Goal: Task Accomplishment & Management: Use online tool/utility

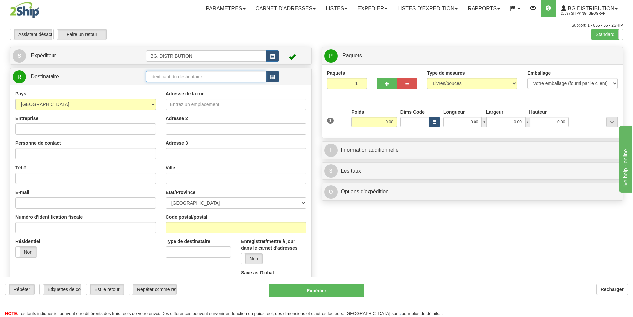
click at [173, 73] on input "text" at bounding box center [206, 76] width 120 height 11
click at [169, 83] on div "BG MTL" at bounding box center [205, 86] width 114 height 7
type input "BG MTL"
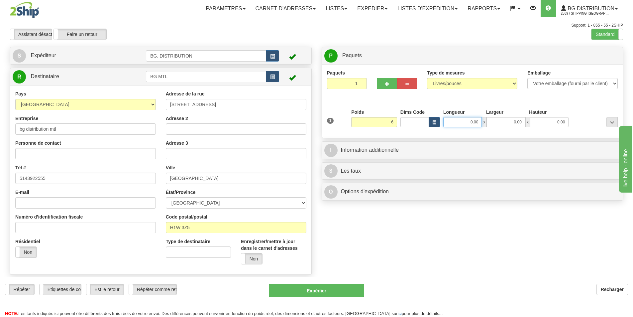
type input "6.00"
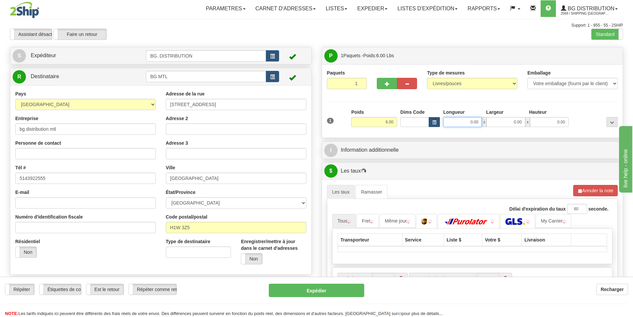
click at [472, 124] on input "0.00" at bounding box center [462, 122] width 39 height 10
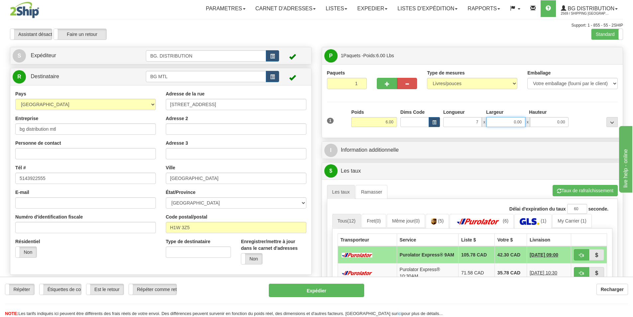
type input "7.00"
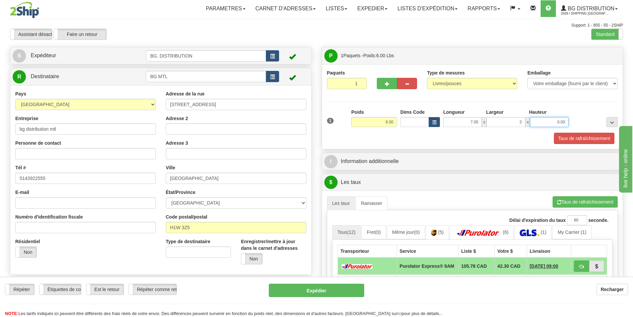
type input "3.00"
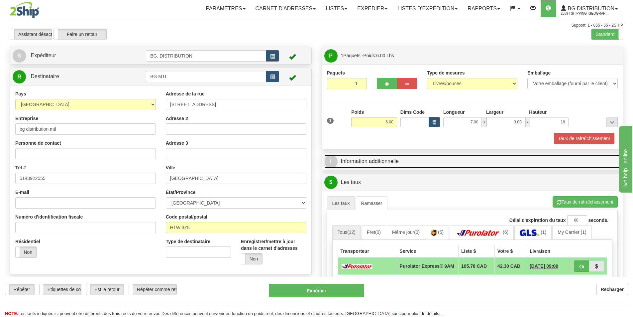
type input "18.00"
click at [409, 166] on link "I Information additionnelle" at bounding box center [472, 162] width 296 height 14
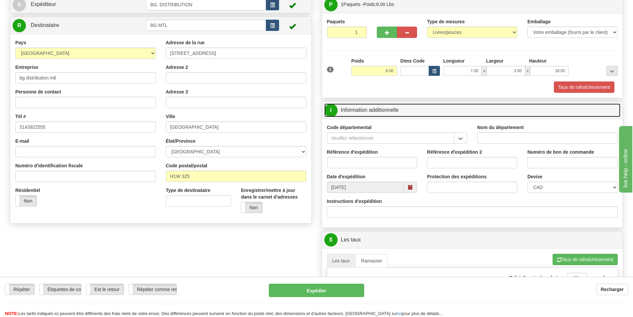
scroll to position [66, 0]
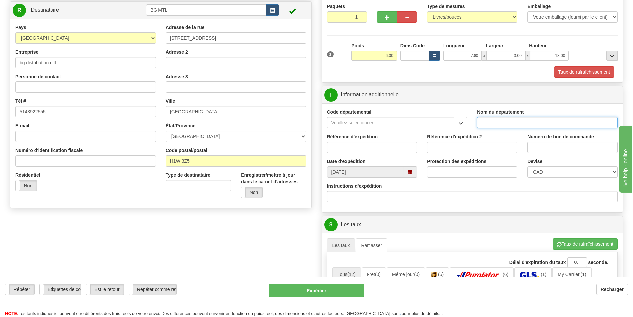
click at [489, 118] on input "Nom du département" at bounding box center [547, 122] width 141 height 11
type input "3"
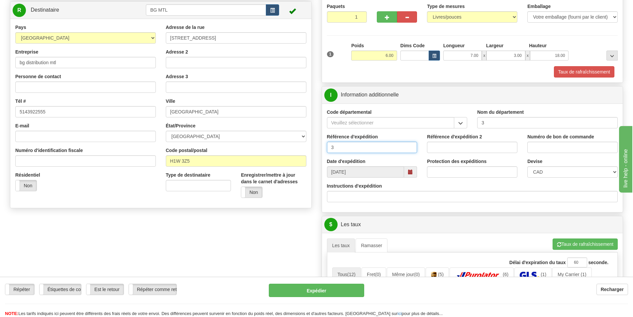
type input "3"
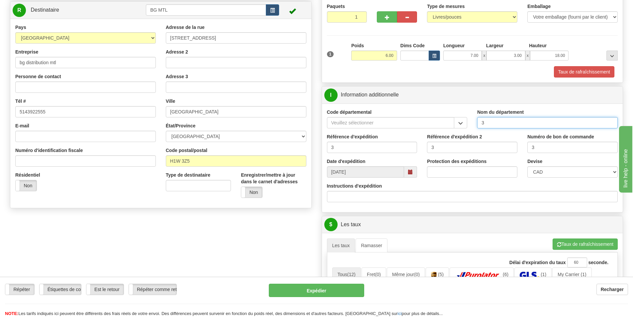
drag, startPoint x: 488, startPoint y: 121, endPoint x: 474, endPoint y: 121, distance: 14.3
click at [488, 121] on input "3" at bounding box center [547, 122] width 141 height 11
click at [481, 121] on input "3" at bounding box center [547, 122] width 141 height 11
type input "."
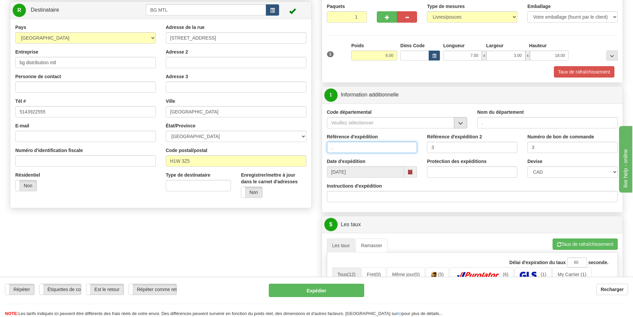
type input "."
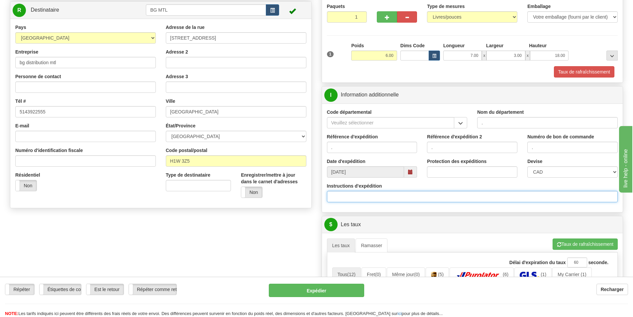
click at [396, 195] on input "Instructions d'expédition" at bounding box center [472, 196] width 291 height 11
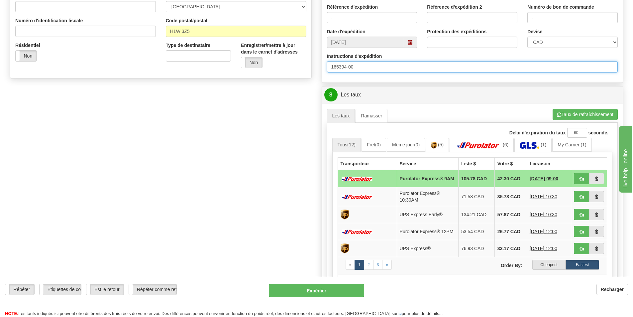
scroll to position [199, 0]
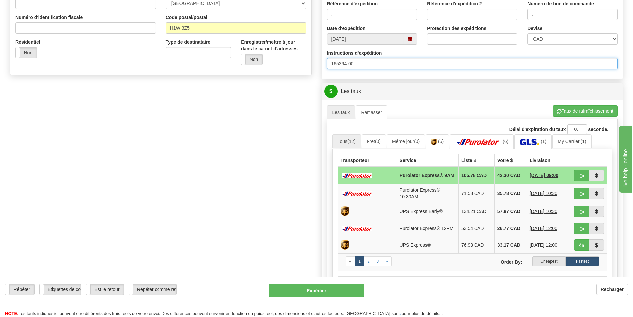
click at [332, 63] on input "165394-00" at bounding box center [472, 63] width 291 height 11
type input "WT165394-00"
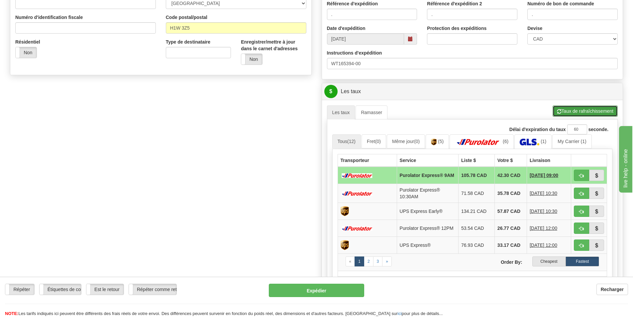
click at [588, 110] on button "Taux de rafraîchissement" at bounding box center [585, 110] width 65 height 11
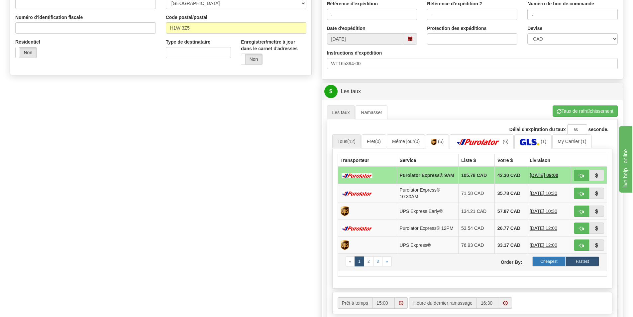
click at [543, 262] on label "Cheapest" at bounding box center [549, 261] width 34 height 10
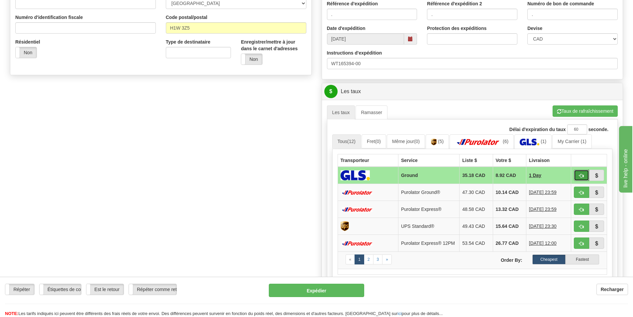
click at [580, 175] on span "button" at bounding box center [581, 175] width 5 height 4
type input "1"
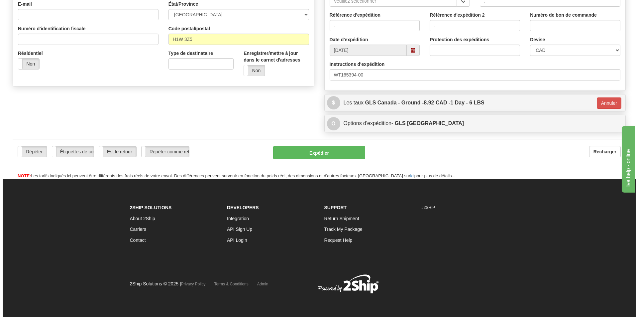
scroll to position [188, 0]
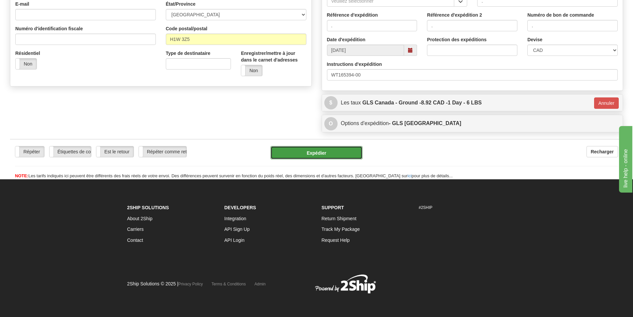
click at [333, 154] on button "Expédier" at bounding box center [317, 152] width 92 height 13
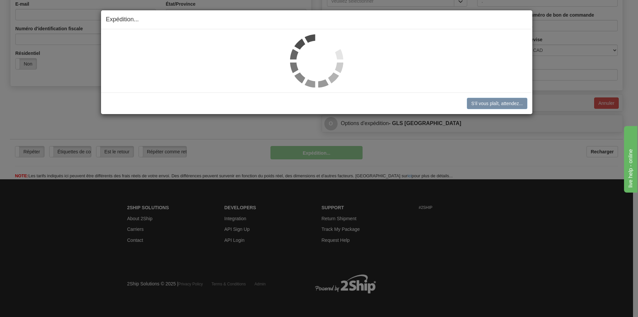
click at [317, 55] on img at bounding box center [316, 60] width 53 height 53
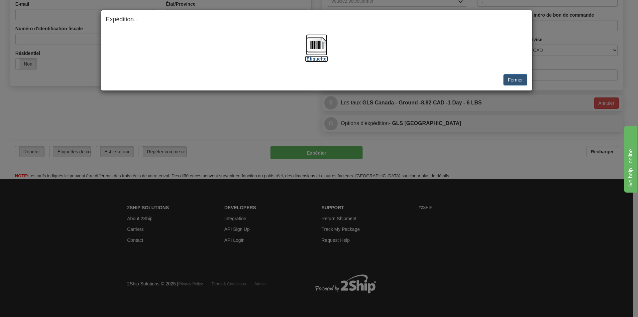
click at [320, 51] on img at bounding box center [316, 44] width 21 height 21
click at [518, 80] on button "Fermer" at bounding box center [515, 79] width 24 height 11
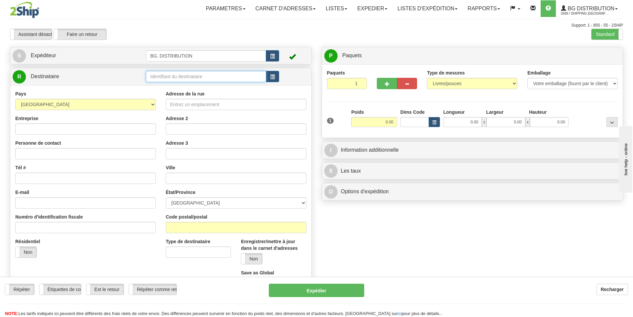
click at [181, 79] on input "text" at bounding box center [206, 76] width 120 height 11
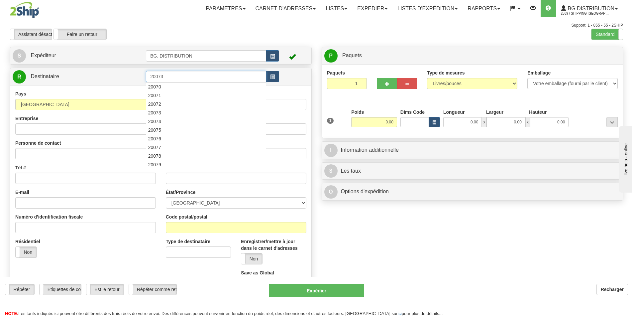
type input "20073"
click button "Supprimer" at bounding box center [0, 0] width 0 height 0
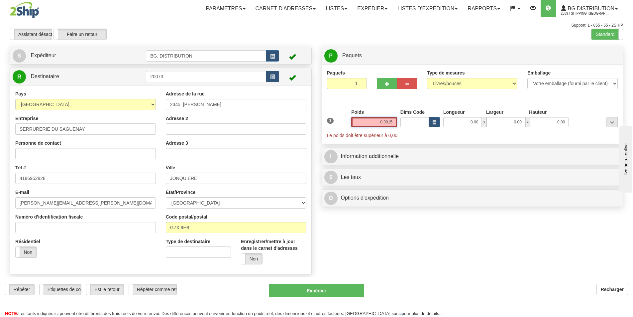
drag, startPoint x: 373, startPoint y: 124, endPoint x: 414, endPoint y: 118, distance: 41.9
click at [414, 118] on div "1 Poids 0.0015 Dims Code x x" at bounding box center [472, 124] width 294 height 30
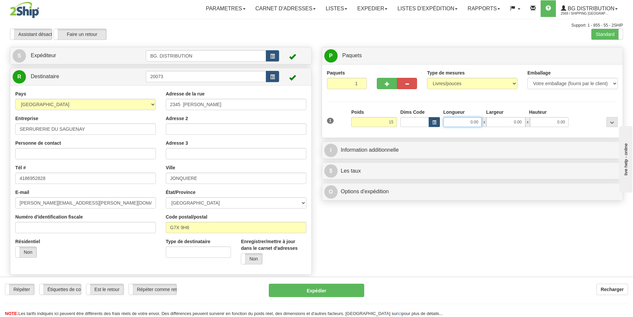
type input "15.00"
click at [470, 124] on input "0.00" at bounding box center [462, 122] width 39 height 10
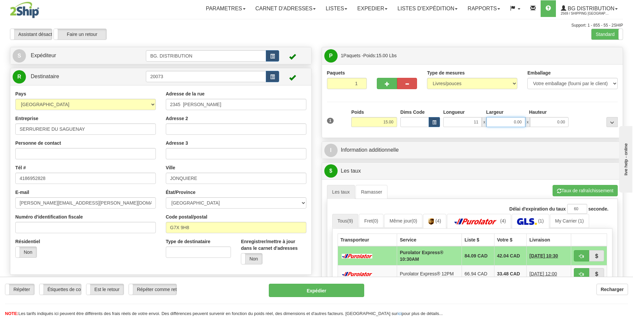
type input "11.00"
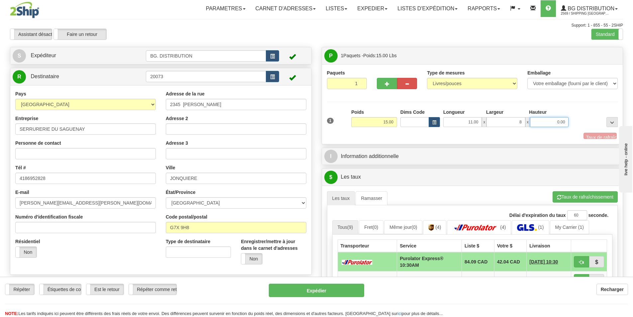
type input "8.00"
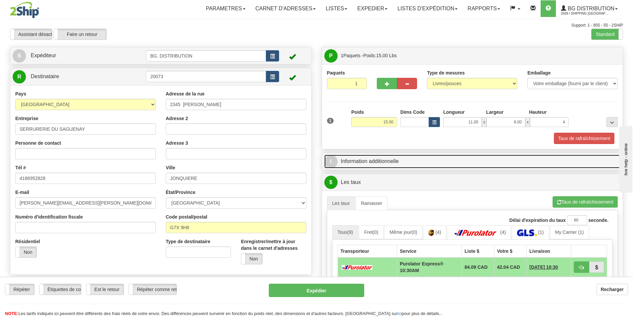
type input "4.00"
click at [378, 156] on link "I Information additionnelle" at bounding box center [472, 162] width 296 height 14
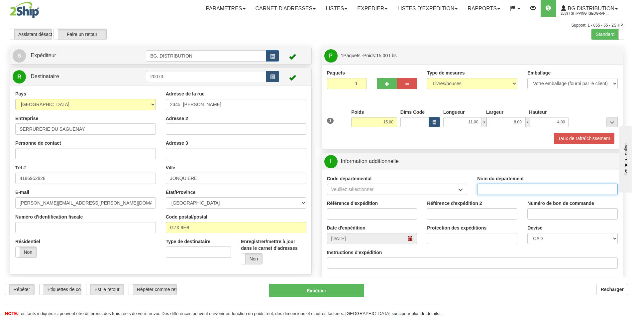
click at [491, 188] on input "Nom du département" at bounding box center [547, 188] width 141 height 11
type input "."
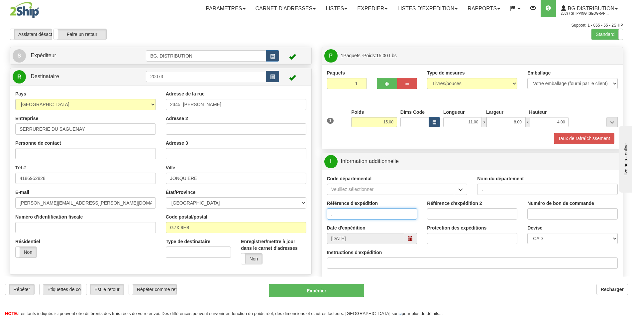
type input "."
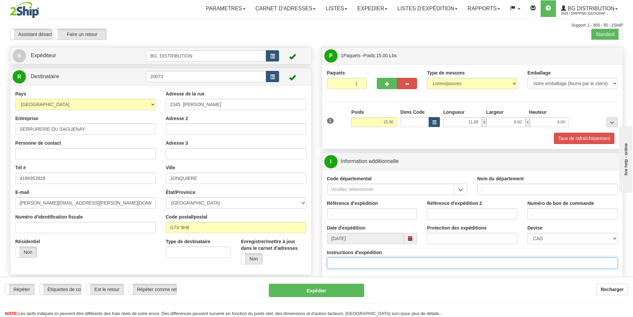
click at [353, 264] on input "Instructions d'expédition" at bounding box center [472, 262] width 291 height 11
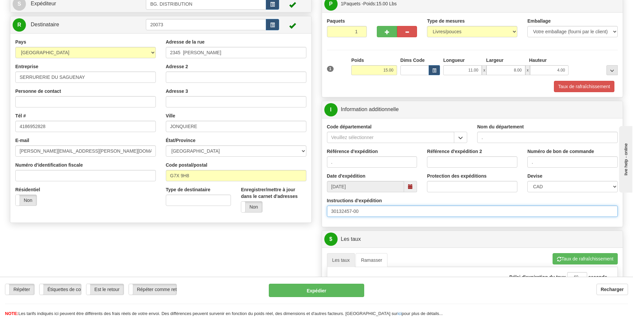
scroll to position [100, 0]
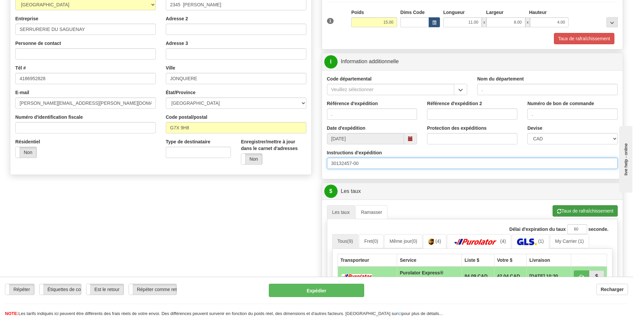
type input "30132457-00"
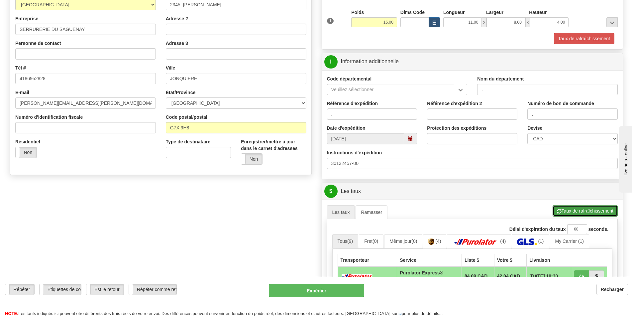
click at [574, 209] on button "Taux de rafraîchissement" at bounding box center [585, 210] width 65 height 11
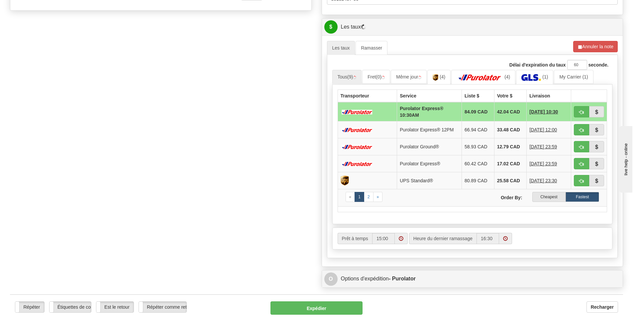
scroll to position [299, 0]
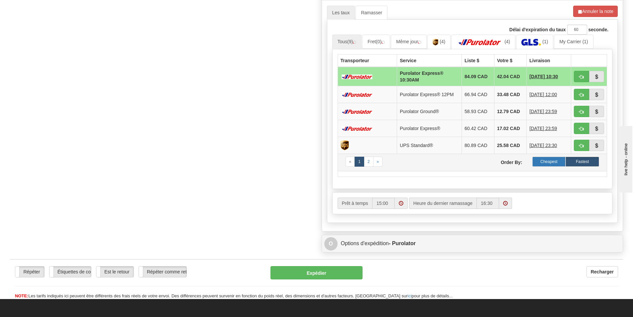
click at [545, 161] on label "Cheapest" at bounding box center [549, 162] width 34 height 10
click at [555, 161] on label "Cheapest" at bounding box center [549, 162] width 34 height 10
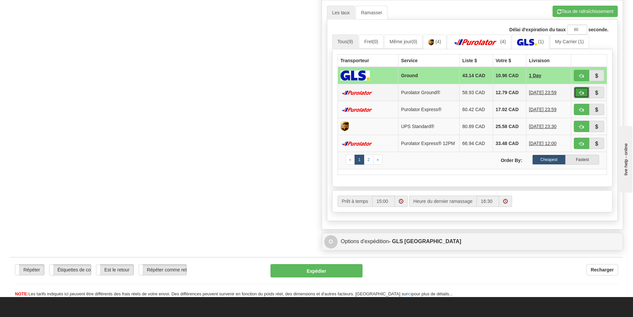
click at [580, 91] on span "button" at bounding box center [581, 93] width 5 height 4
type input "260"
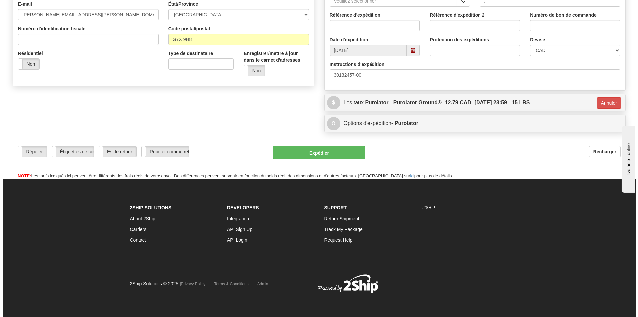
scroll to position [188, 0]
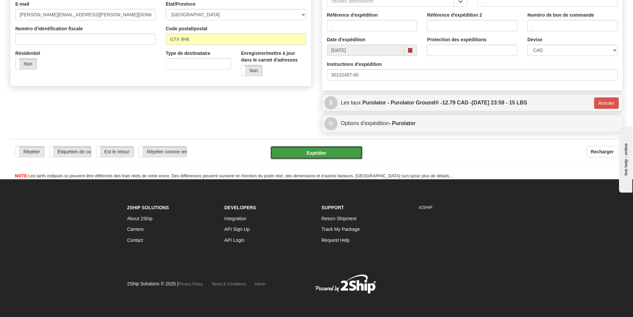
click at [335, 152] on button "Expédier" at bounding box center [317, 152] width 92 height 13
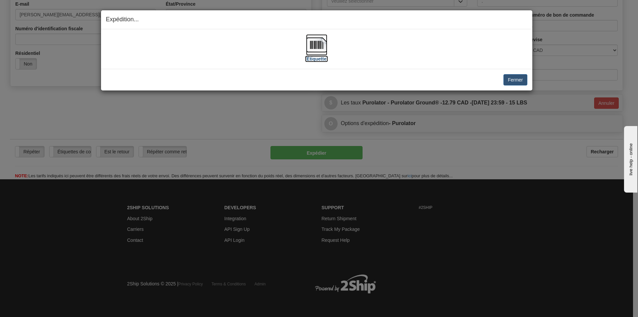
click at [319, 46] on img at bounding box center [316, 44] width 21 height 21
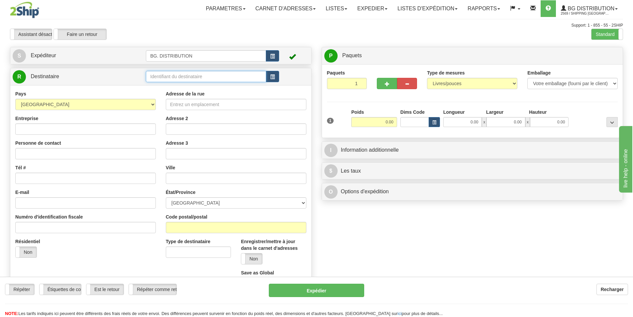
click at [192, 79] on input "text" at bounding box center [206, 76] width 120 height 11
click at [182, 87] on div "BG VAN" at bounding box center [205, 86] width 114 height 7
type input "BG VAN"
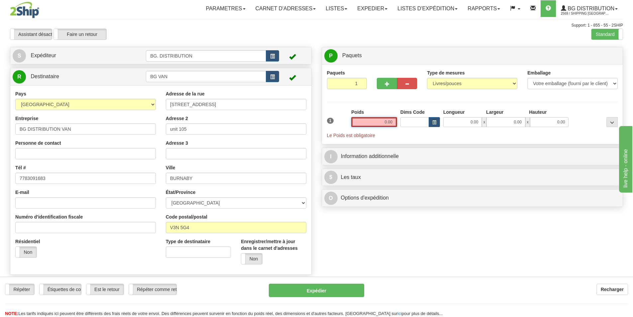
drag, startPoint x: 383, startPoint y: 123, endPoint x: 398, endPoint y: 122, distance: 15.3
click at [398, 122] on div "1 Poids 0.00 Dims Code 0.00" at bounding box center [472, 124] width 294 height 30
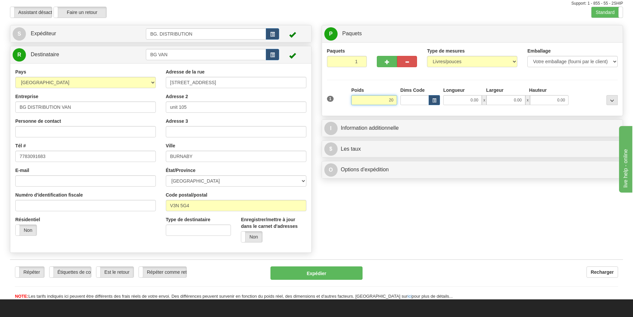
scroll to position [33, 0]
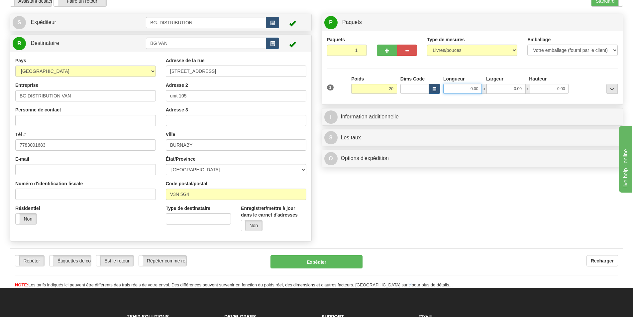
click at [474, 90] on input "0.00" at bounding box center [462, 89] width 39 height 10
type input "20.00"
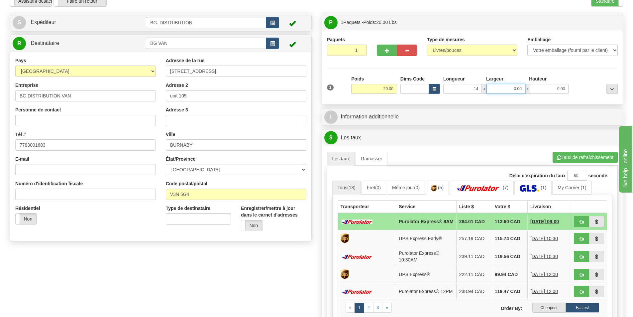
type input "14.00"
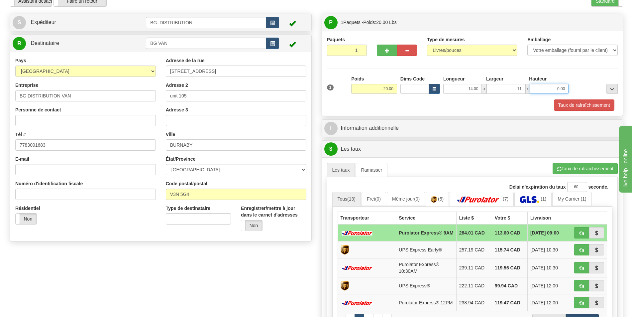
type input "11.00"
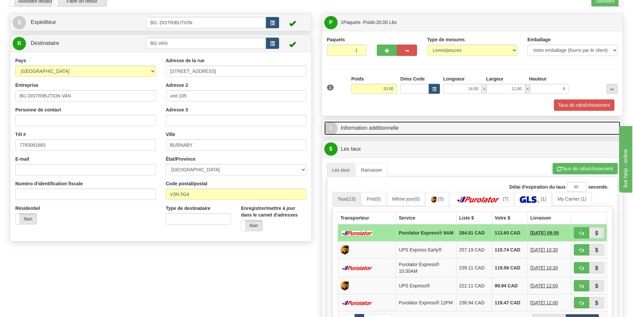
type input "6.00"
click at [396, 128] on link "I Information additionnelle" at bounding box center [472, 128] width 296 height 14
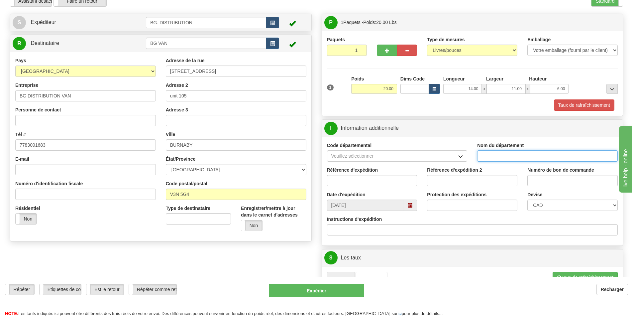
drag, startPoint x: 500, startPoint y: 156, endPoint x: 494, endPoint y: 161, distance: 7.4
click at [500, 156] on input "Nom du département" at bounding box center [547, 155] width 141 height 11
type input "."
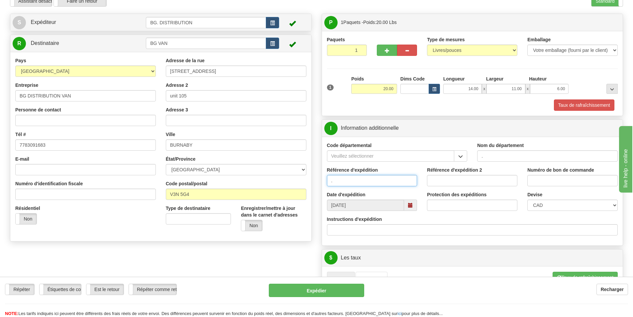
type input "."
type input ".."
type input "."
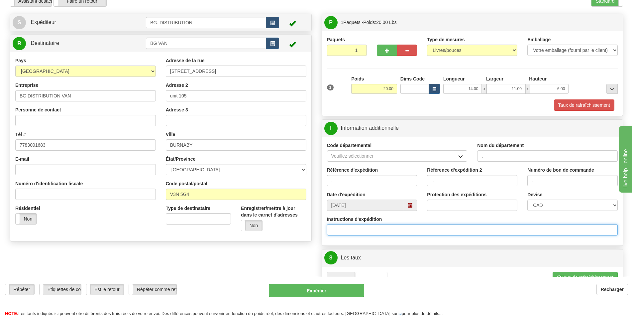
click at [439, 227] on input "Instructions d'expédition" at bounding box center [472, 229] width 291 height 11
click button "Supprimer" at bounding box center [0, 0] width 0 height 0
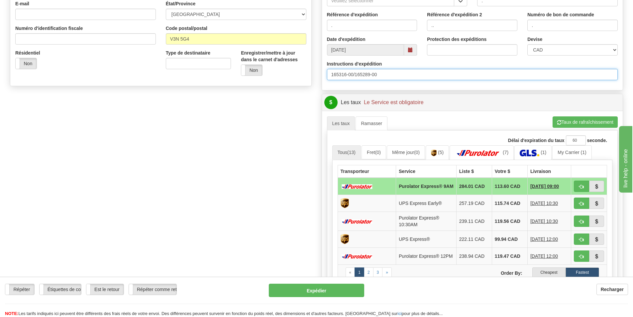
scroll to position [199, 0]
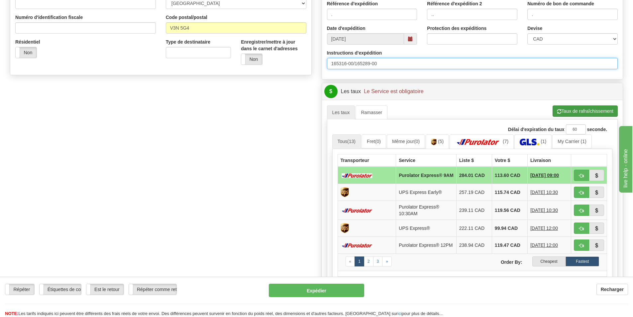
type input "165316-00/165289-00"
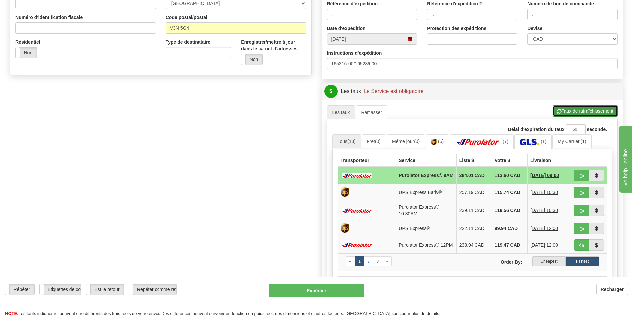
click at [569, 115] on button "Taux de rafraîchissement" at bounding box center [585, 110] width 65 height 11
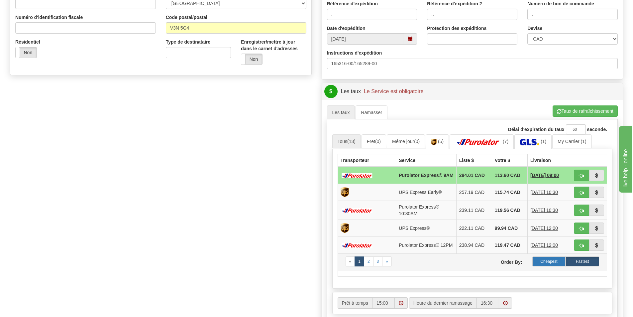
drag, startPoint x: 533, startPoint y: 262, endPoint x: 538, endPoint y: 263, distance: 5.2
click at [551, 266] on label "Cheapest" at bounding box center [549, 261] width 34 height 10
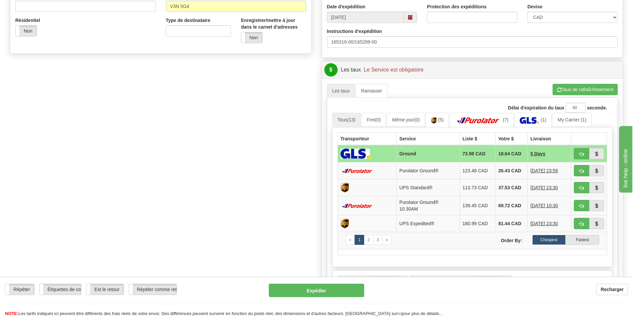
scroll to position [233, 0]
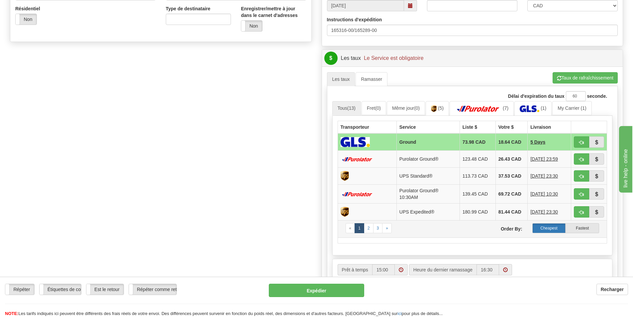
click at [551, 228] on label "Cheapest" at bounding box center [549, 228] width 34 height 10
click at [584, 160] on button "button" at bounding box center [581, 158] width 15 height 11
type input "260"
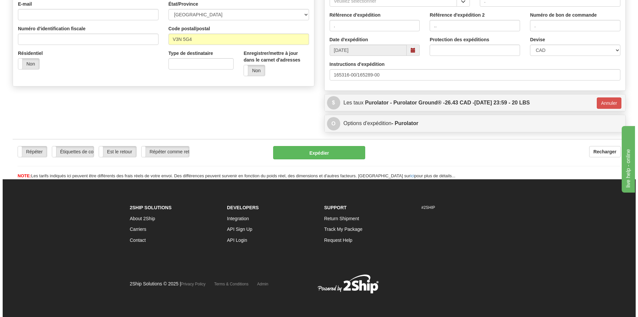
scroll to position [188, 0]
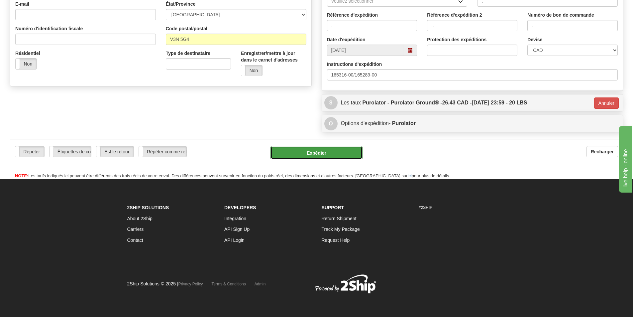
click at [333, 155] on button "Expédier" at bounding box center [317, 152] width 92 height 13
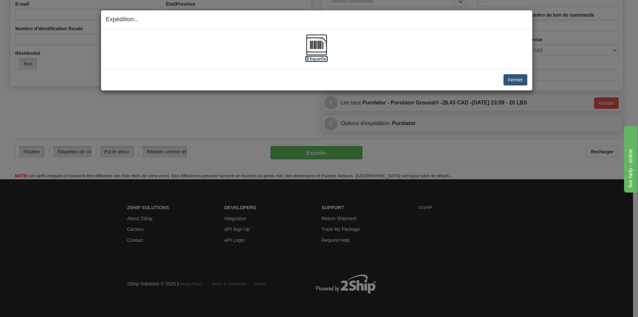
click at [317, 47] on img at bounding box center [316, 44] width 21 height 21
